Goal: Task Accomplishment & Management: Use online tool/utility

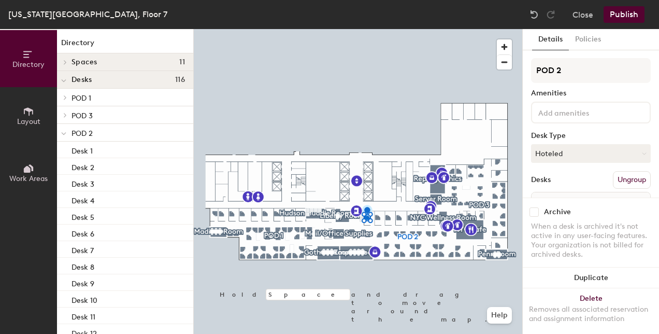
click at [599, 150] on button "Hoteled" at bounding box center [591, 153] width 120 height 19
click at [568, 182] on div "Assigned" at bounding box center [583, 186] width 104 height 16
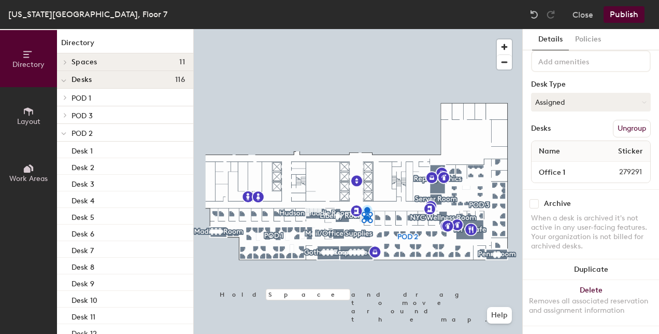
click at [620, 15] on button "Publish" at bounding box center [623, 14] width 41 height 17
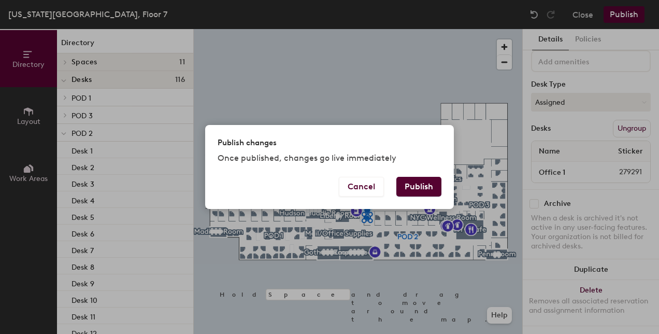
click at [421, 185] on button "Publish" at bounding box center [418, 187] width 45 height 20
